Goal: Communication & Community: Answer question/provide support

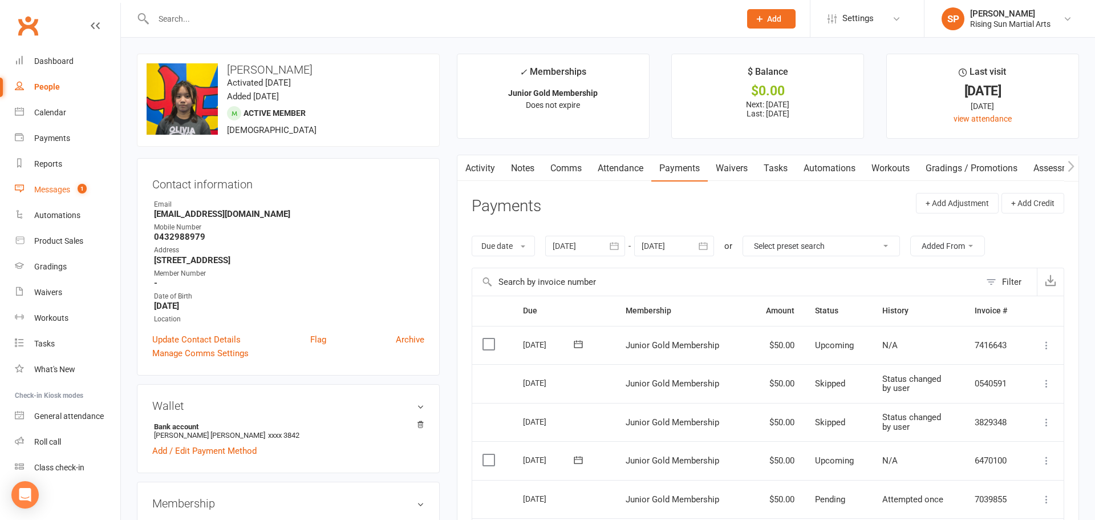
scroll to position [62, 0]
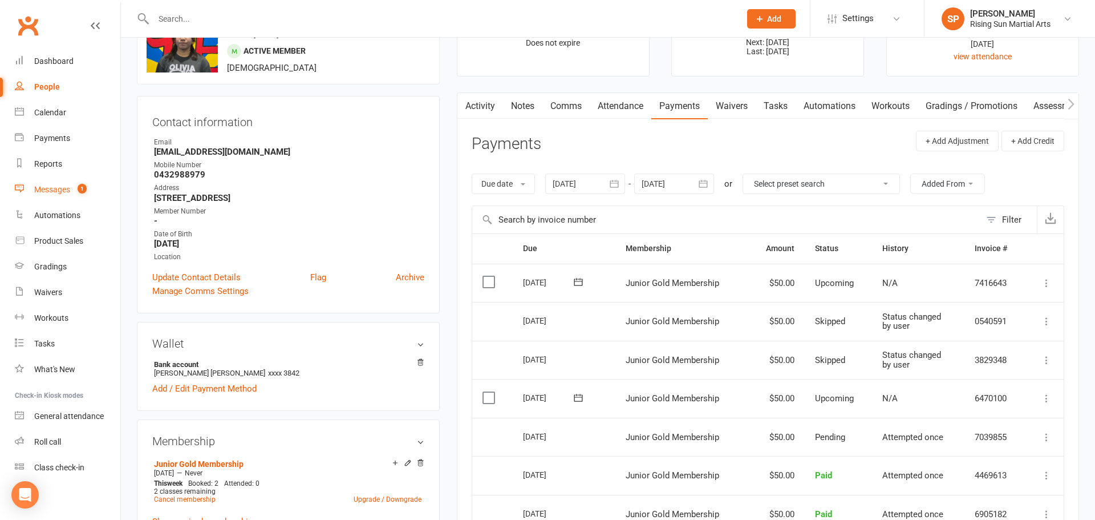
click at [66, 192] on div "Messages" at bounding box center [52, 189] width 36 height 9
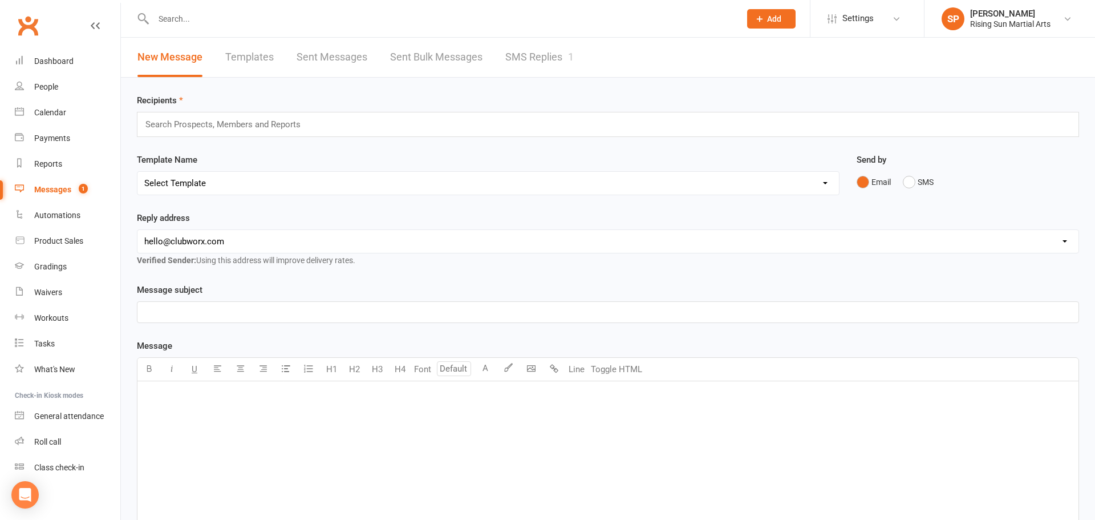
click at [539, 50] on link "SMS Replies 1" at bounding box center [540, 57] width 68 height 39
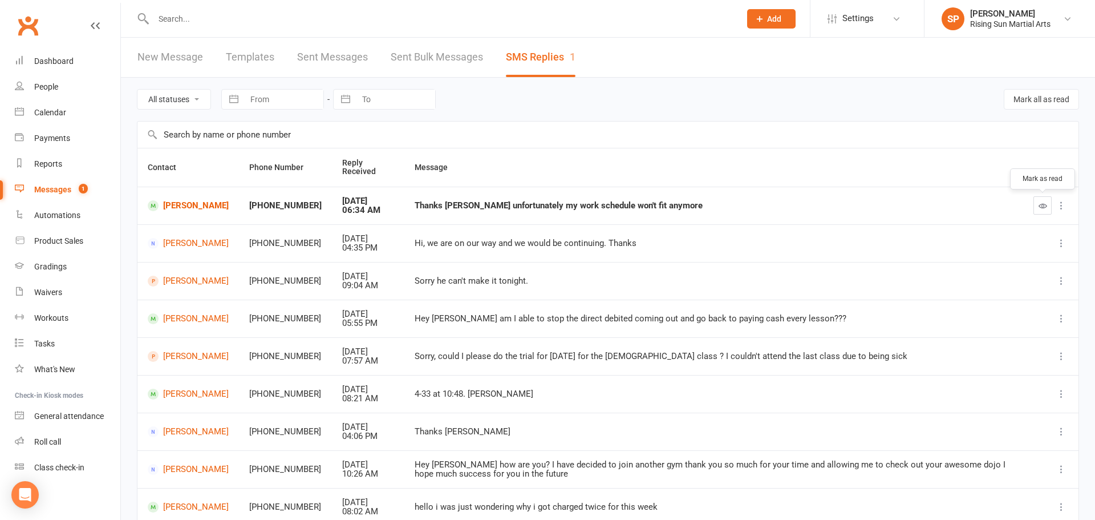
click at [1035, 202] on button "button" at bounding box center [1043, 205] width 18 height 18
click at [192, 207] on link "[PERSON_NAME]" at bounding box center [188, 205] width 81 height 11
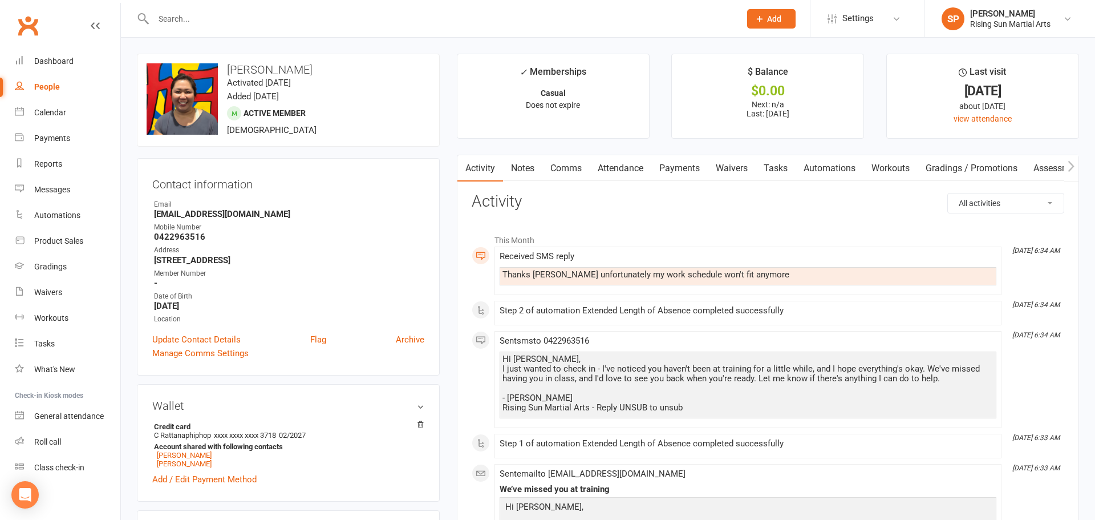
click at [563, 165] on link "Comms" at bounding box center [566, 168] width 47 height 26
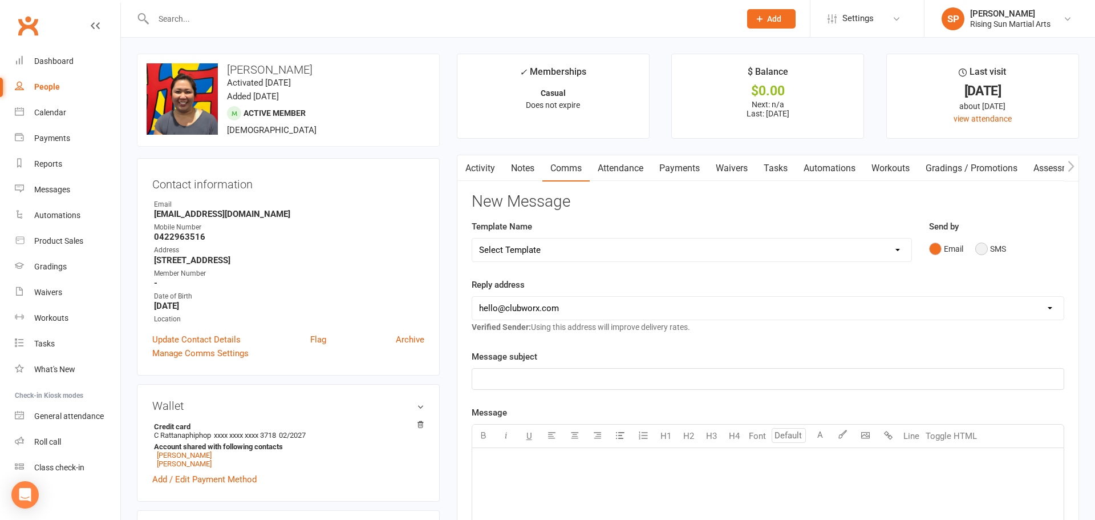
click at [1001, 250] on button "SMS" at bounding box center [991, 249] width 31 height 22
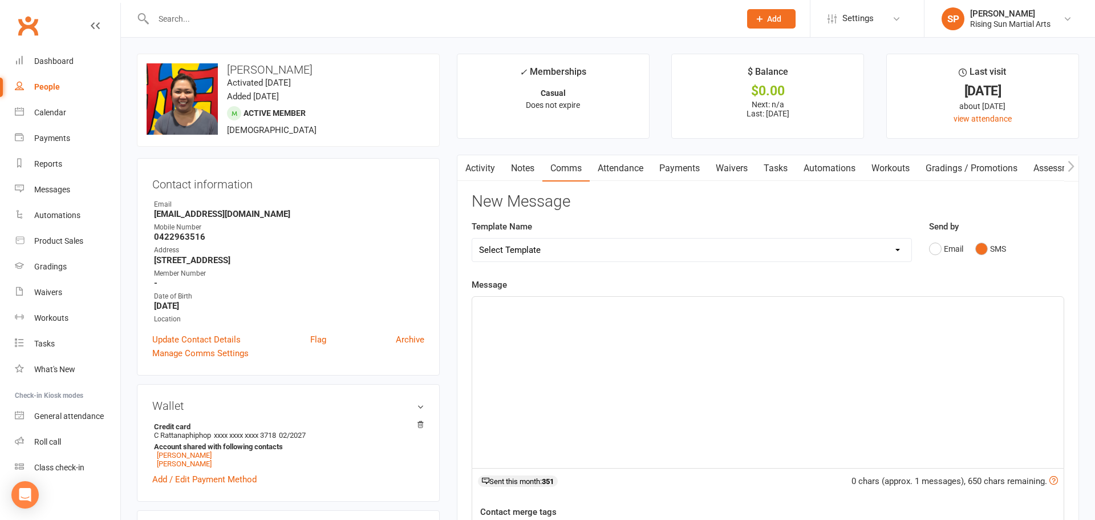
click at [773, 323] on div "﻿" at bounding box center [768, 382] width 592 height 171
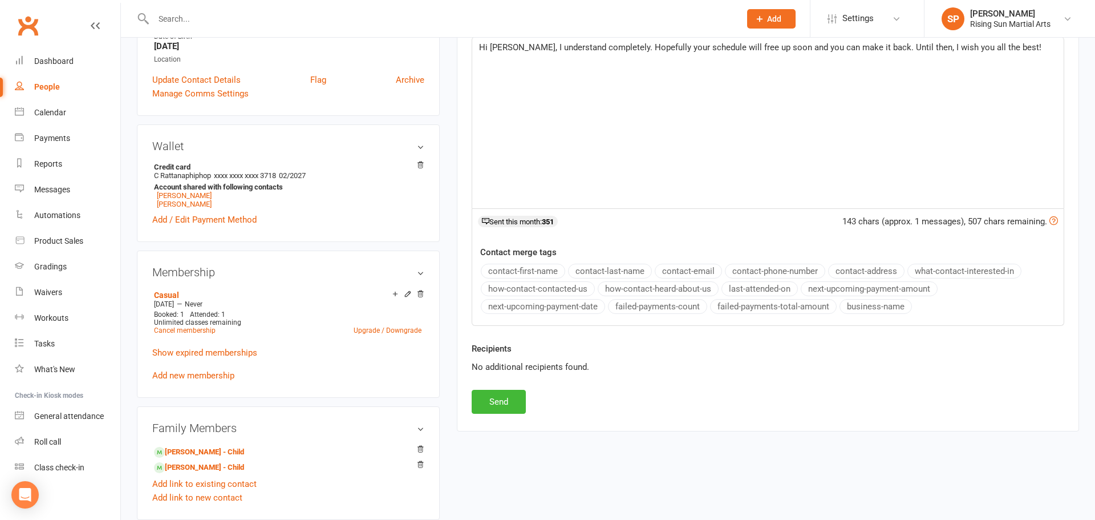
scroll to position [368, 0]
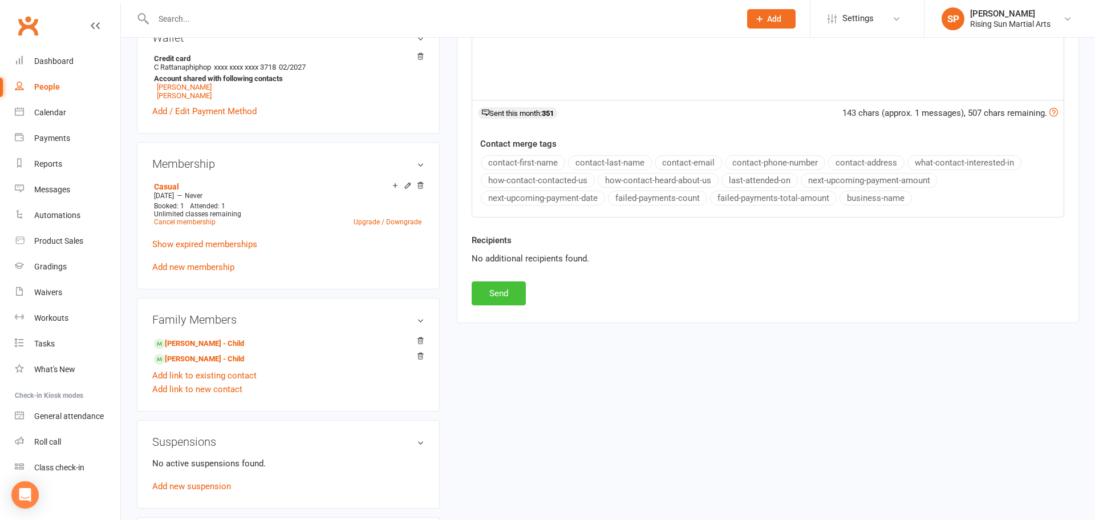
click at [499, 291] on button "Send" at bounding box center [499, 293] width 54 height 24
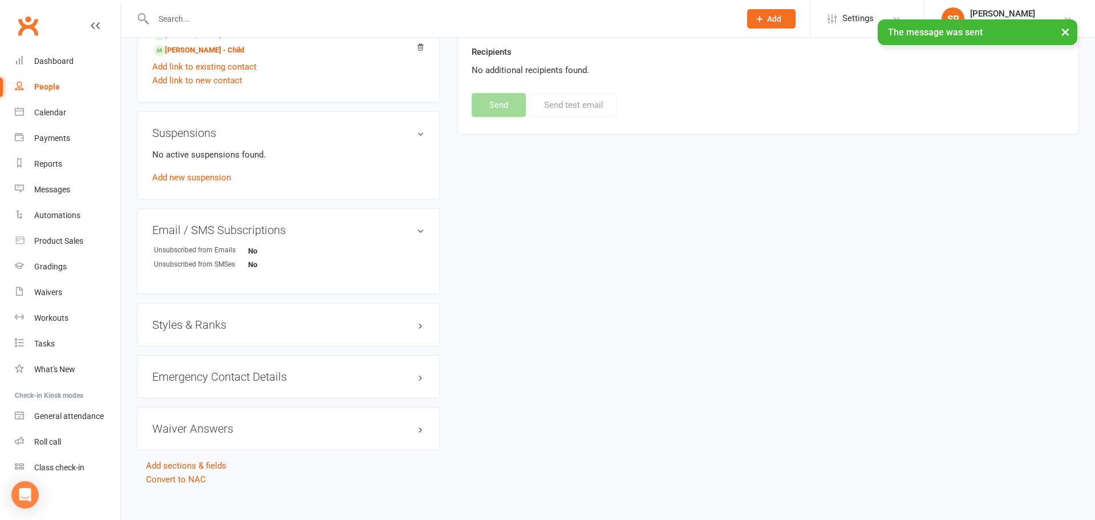
scroll to position [685, 0]
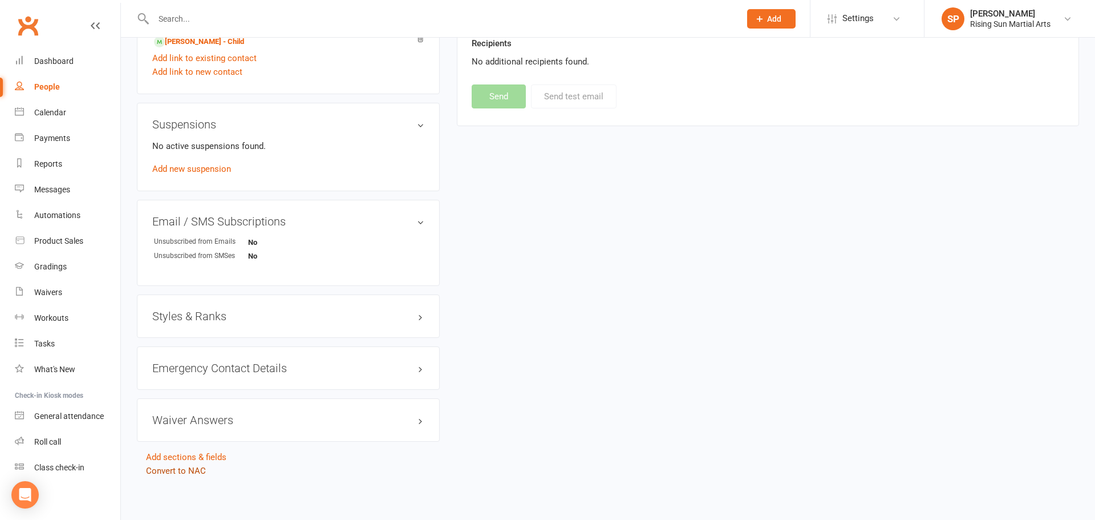
click at [193, 474] on link "Convert to NAC" at bounding box center [176, 471] width 60 height 10
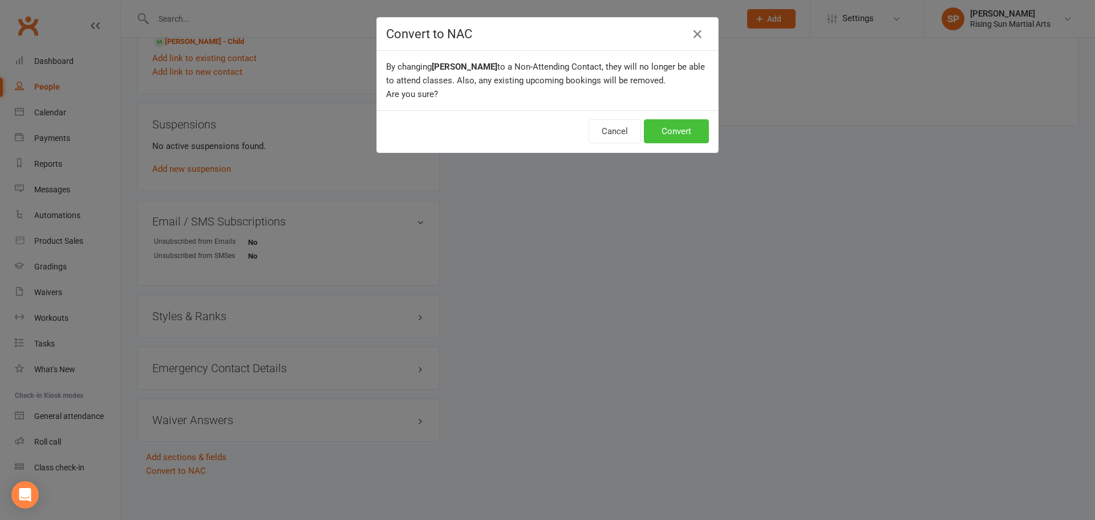
click at [677, 138] on button "Convert" at bounding box center [676, 131] width 65 height 24
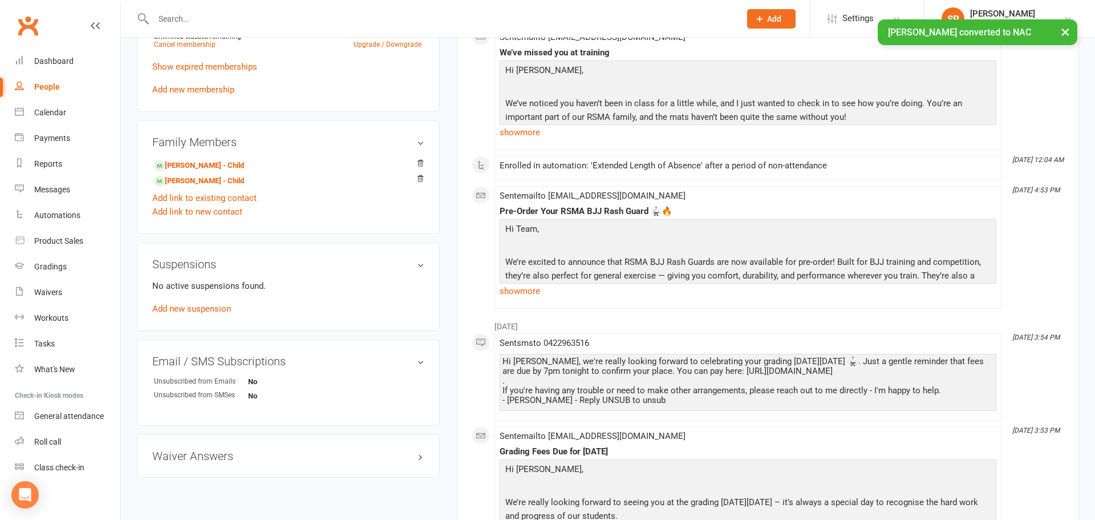
scroll to position [373, 0]
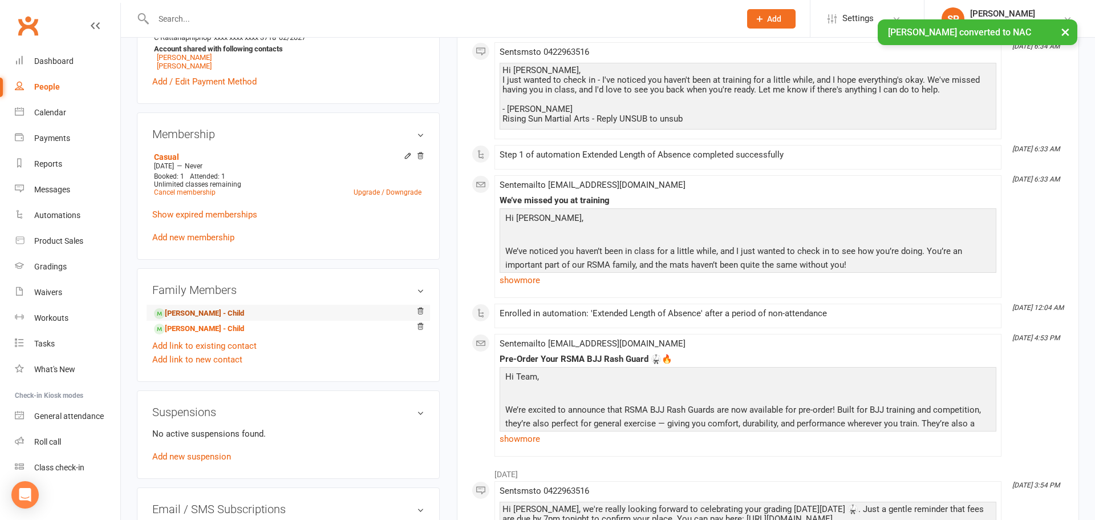
click at [229, 311] on link "[PERSON_NAME] - Child" at bounding box center [199, 314] width 90 height 12
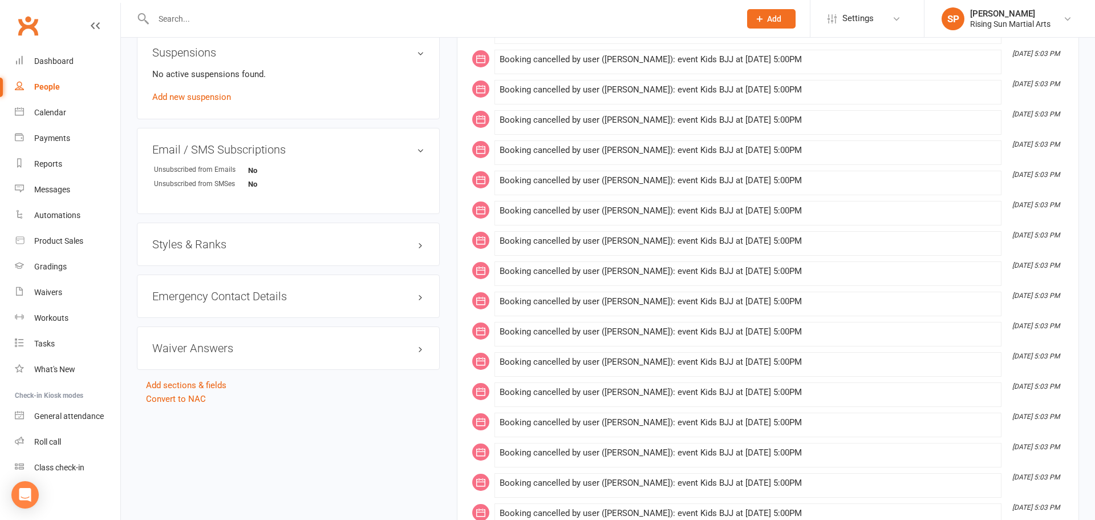
scroll to position [731, 0]
click at [199, 403] on link "Convert to NAC" at bounding box center [176, 398] width 60 height 10
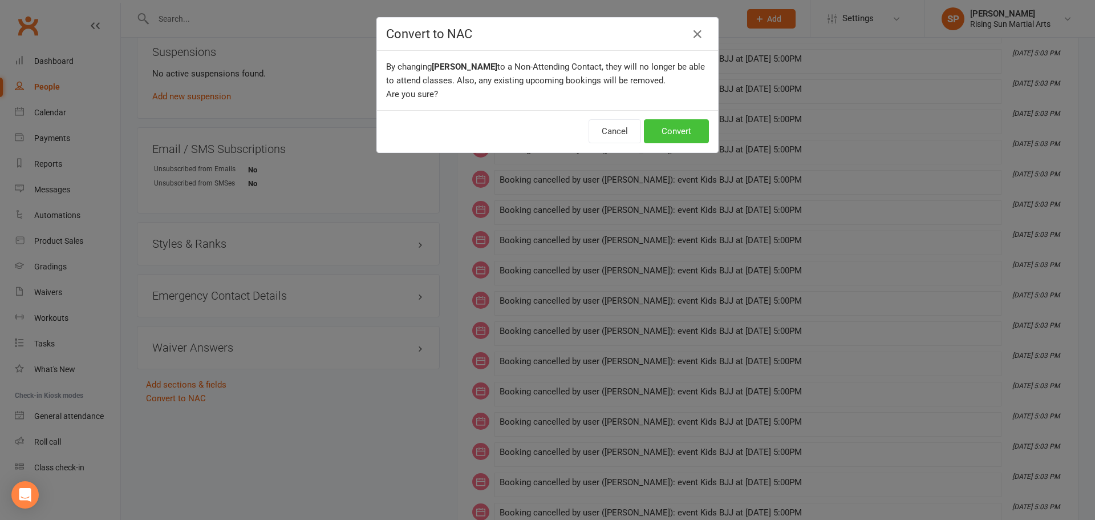
click at [678, 135] on button "Convert" at bounding box center [676, 131] width 65 height 24
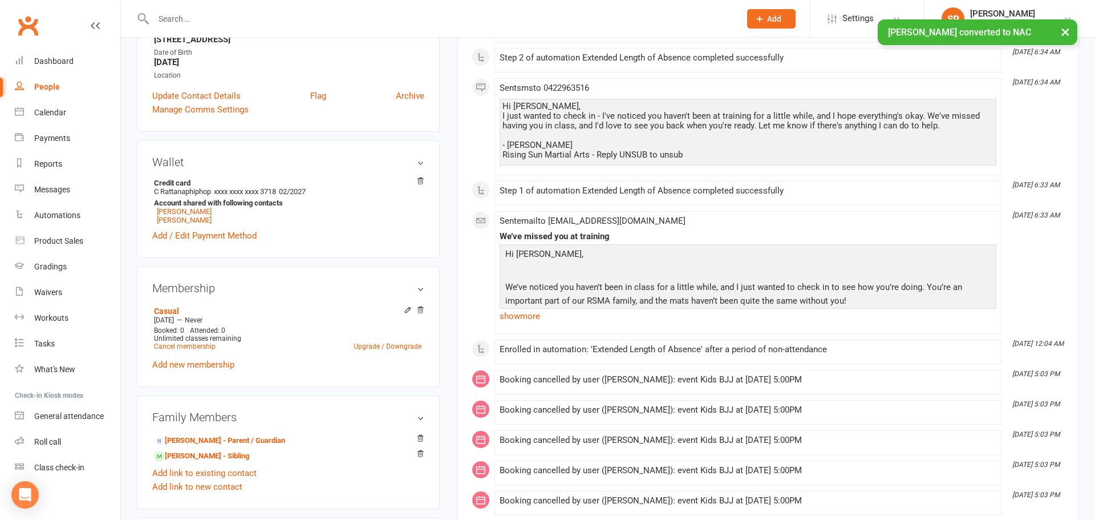
scroll to position [219, 0]
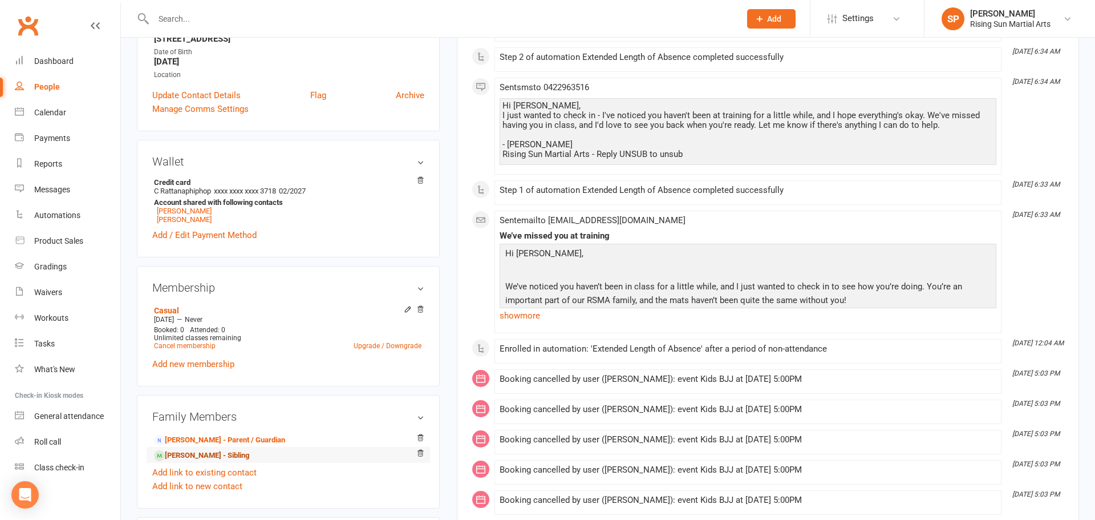
click at [202, 457] on link "[PERSON_NAME] - Sibling" at bounding box center [201, 456] width 95 height 12
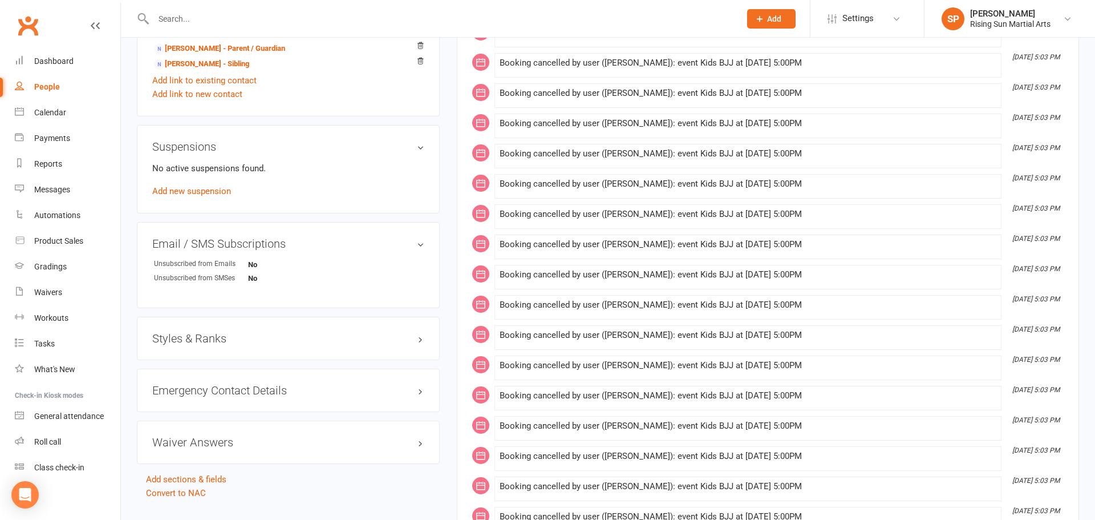
scroll to position [762, 0]
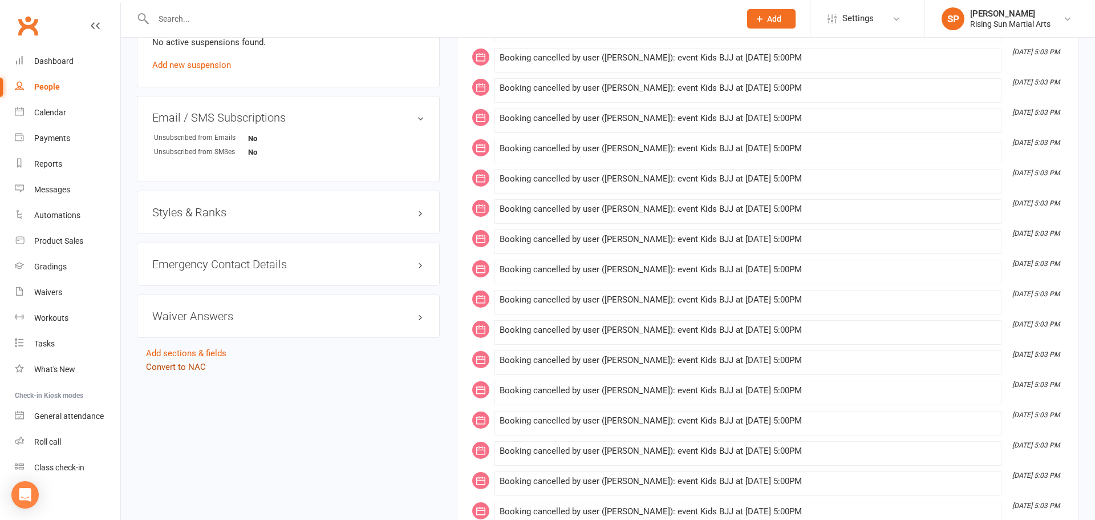
click at [195, 371] on link "Convert to NAC" at bounding box center [176, 367] width 60 height 10
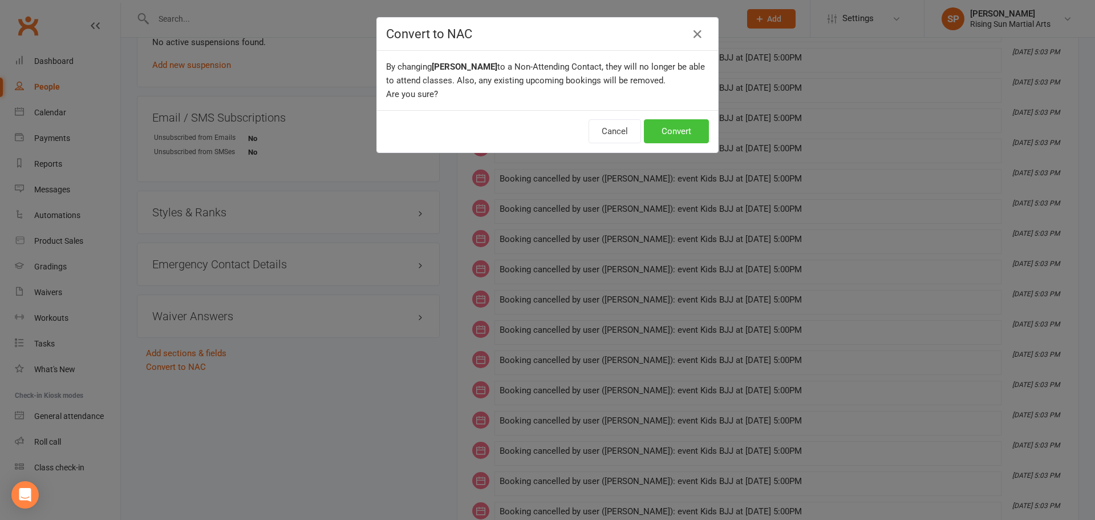
click at [675, 121] on button "Convert" at bounding box center [676, 131] width 65 height 24
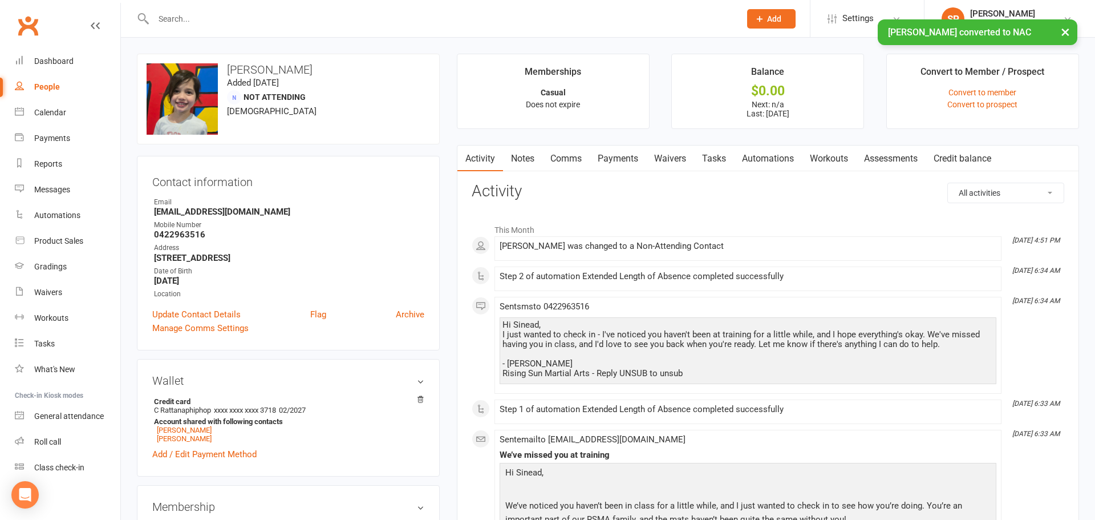
click at [43, 84] on div "People" at bounding box center [47, 86] width 26 height 9
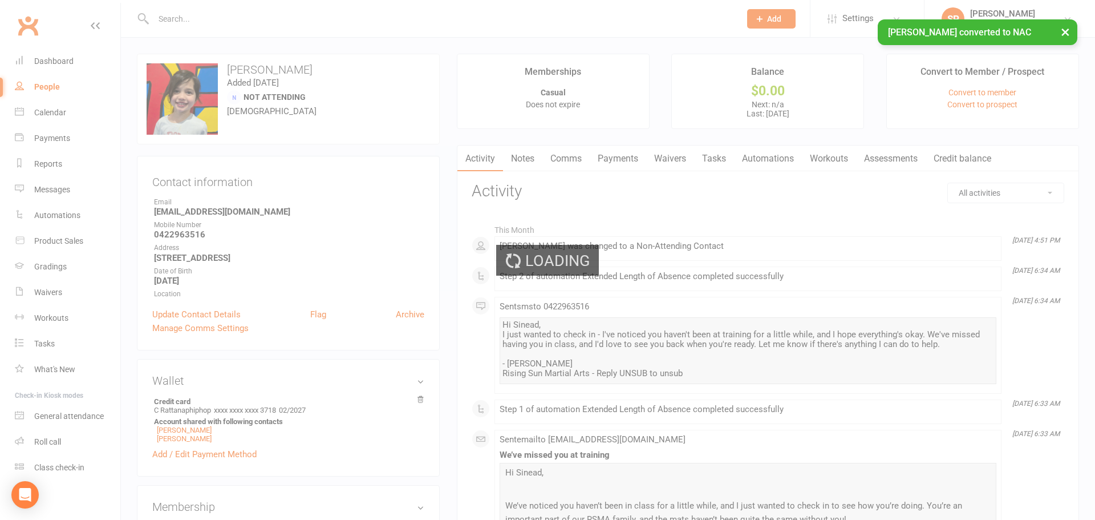
select select "100"
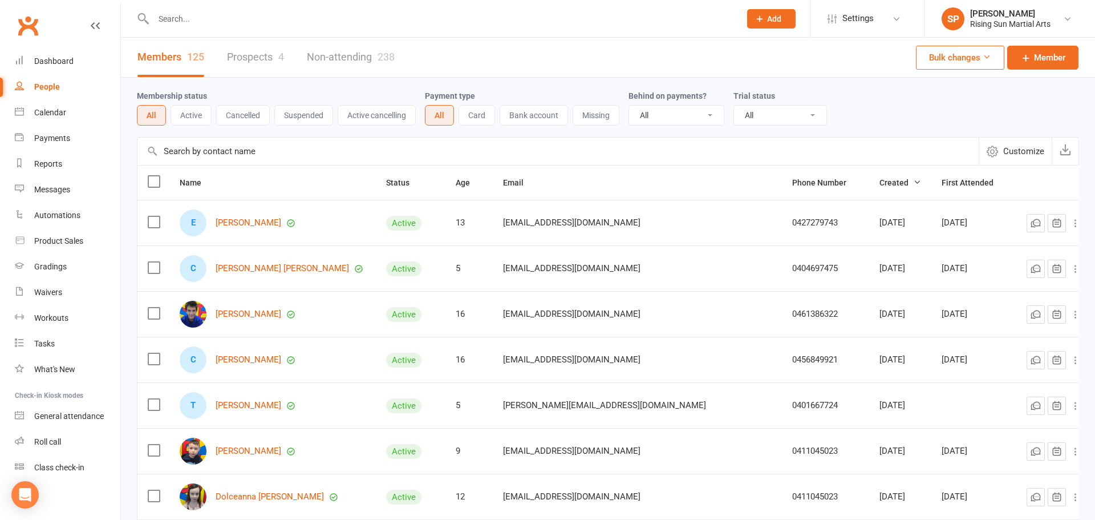
click at [270, 62] on link "Prospects 4" at bounding box center [255, 57] width 57 height 39
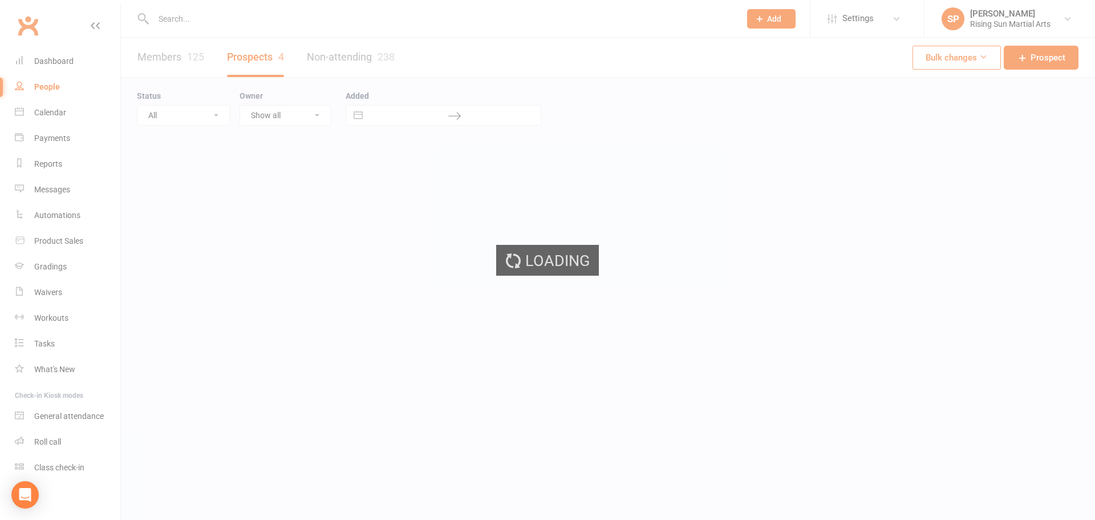
select select "100"
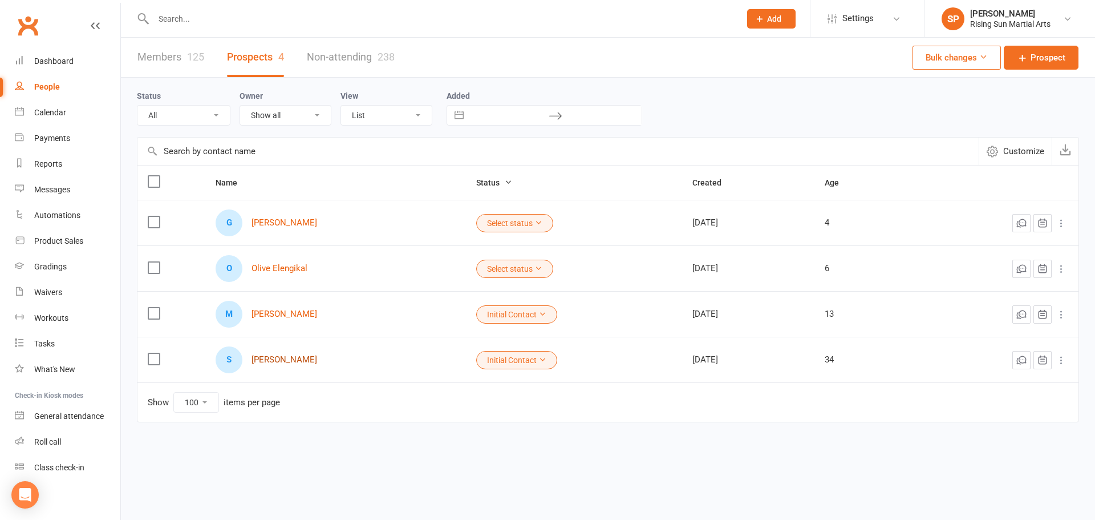
click at [290, 363] on link "[PERSON_NAME]" at bounding box center [285, 360] width 66 height 10
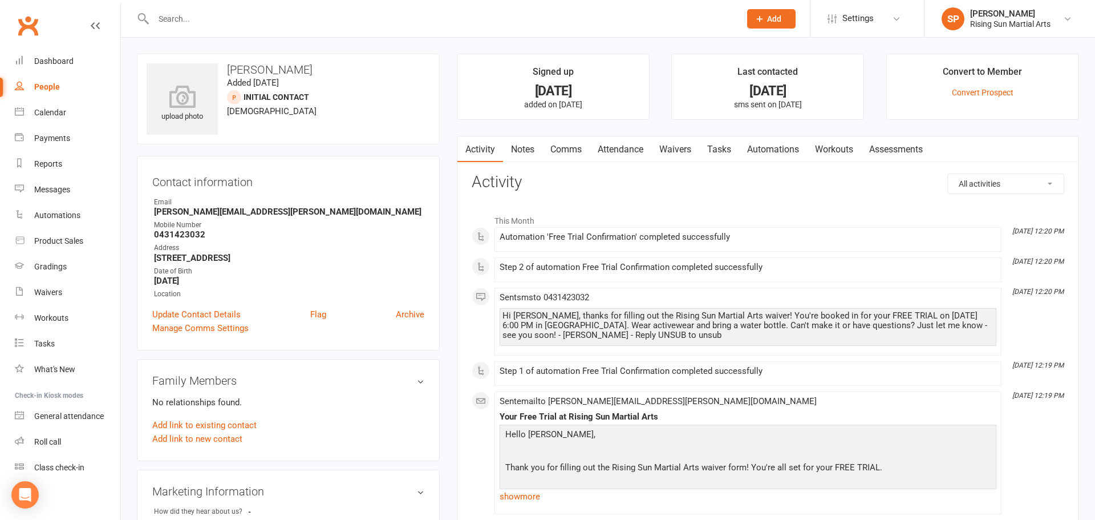
click at [57, 86] on div "People" at bounding box center [47, 86] width 26 height 9
select select "100"
